Goal: Transaction & Acquisition: Purchase product/service

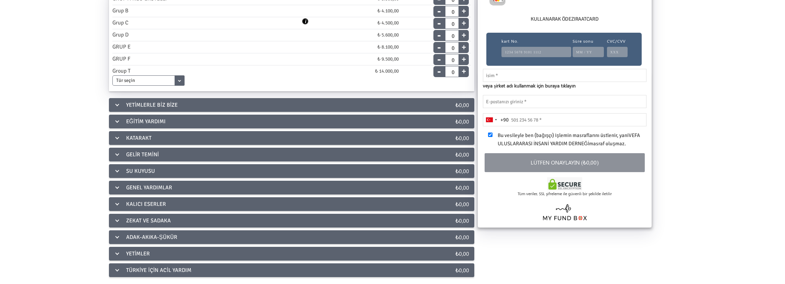
scroll to position [95, 0]
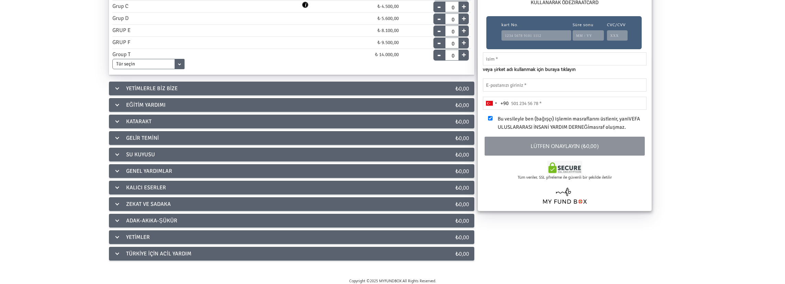
click at [111, 149] on div "SU KUYUSU" at bounding box center [270, 155] width 322 height 14
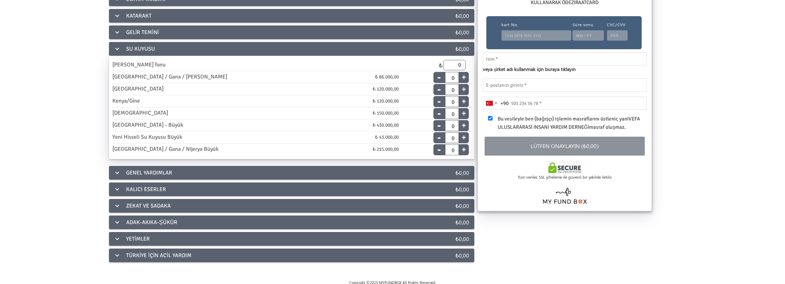
scroll to position [84, 0]
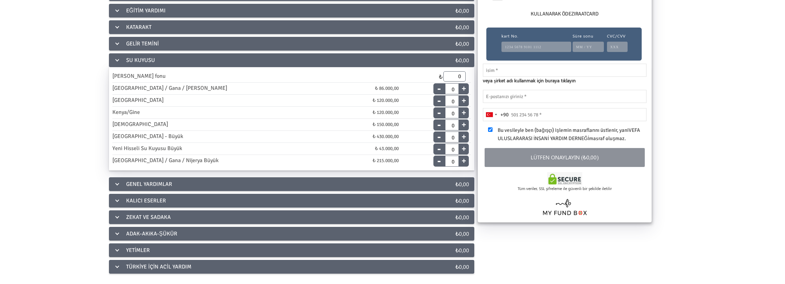
click at [145, 197] on div "KALICI ESERLER" at bounding box center [270, 201] width 322 height 14
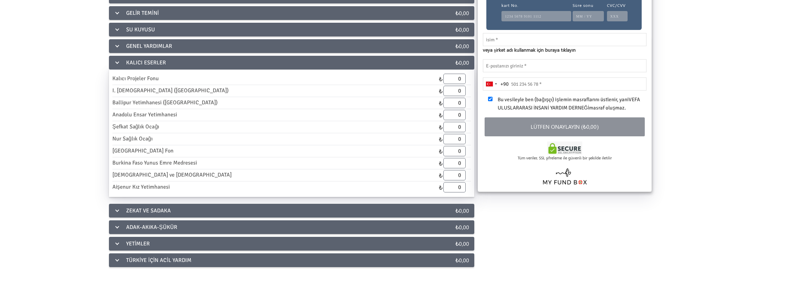
scroll to position [120, 0]
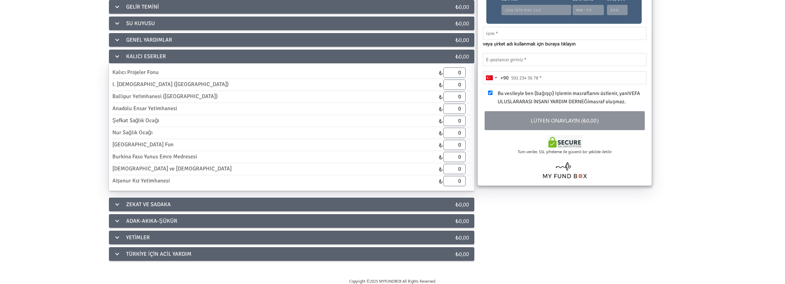
click at [151, 256] on div "TÜRKİYE İÇİN ACİL YARDIM" at bounding box center [270, 254] width 322 height 14
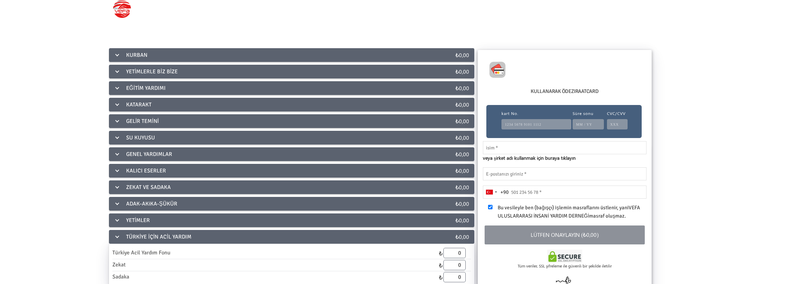
scroll to position [0, 0]
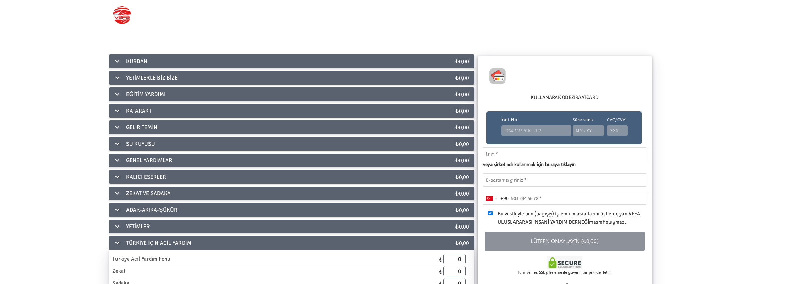
click at [117, 20] on img at bounding box center [121, 14] width 21 height 21
